Goal: Navigation & Orientation: Find specific page/section

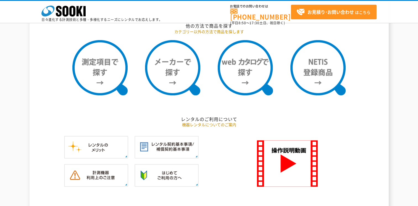
scroll to position [470, 0]
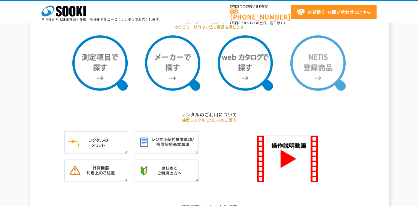
drag, startPoint x: 318, startPoint y: 82, endPoint x: 320, endPoint y: 87, distance: 5.4
click at [318, 82] on img at bounding box center [317, 62] width 55 height 55
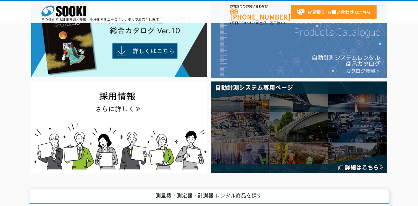
scroll to position [28, 0]
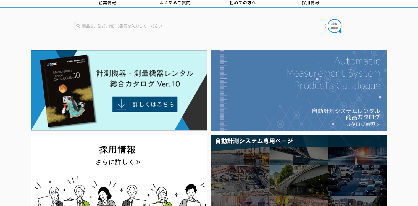
click at [271, 74] on img at bounding box center [299, 90] width 176 height 81
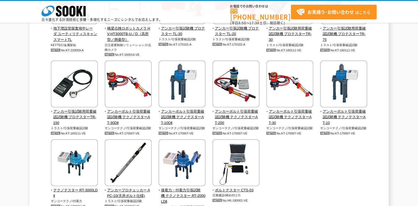
scroll to position [443, 0]
